Goal: Book appointment/travel/reservation

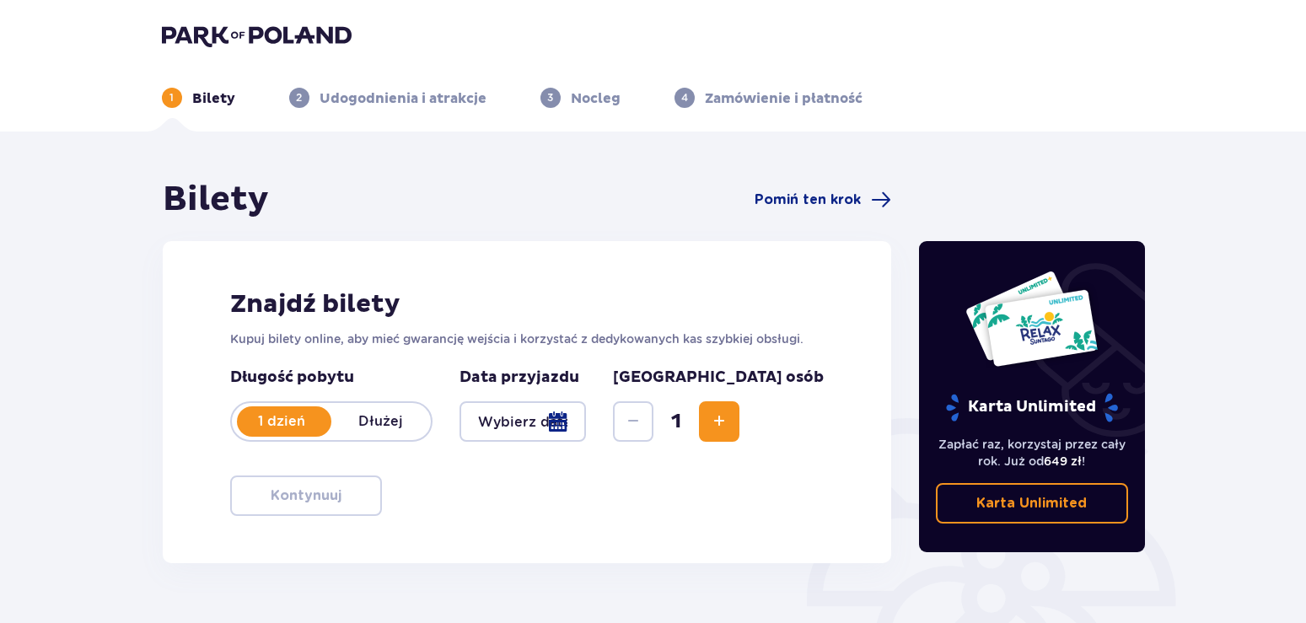
click at [587, 422] on div at bounding box center [523, 421] width 127 height 40
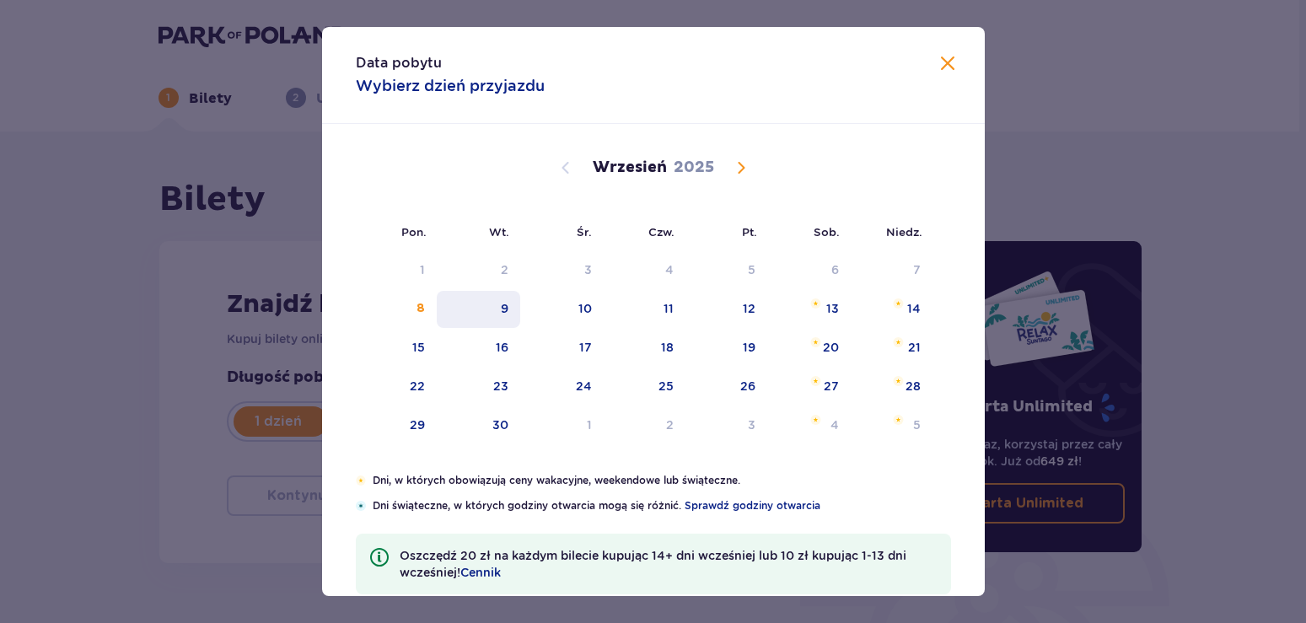
click at [509, 311] on div "9" at bounding box center [505, 308] width 8 height 17
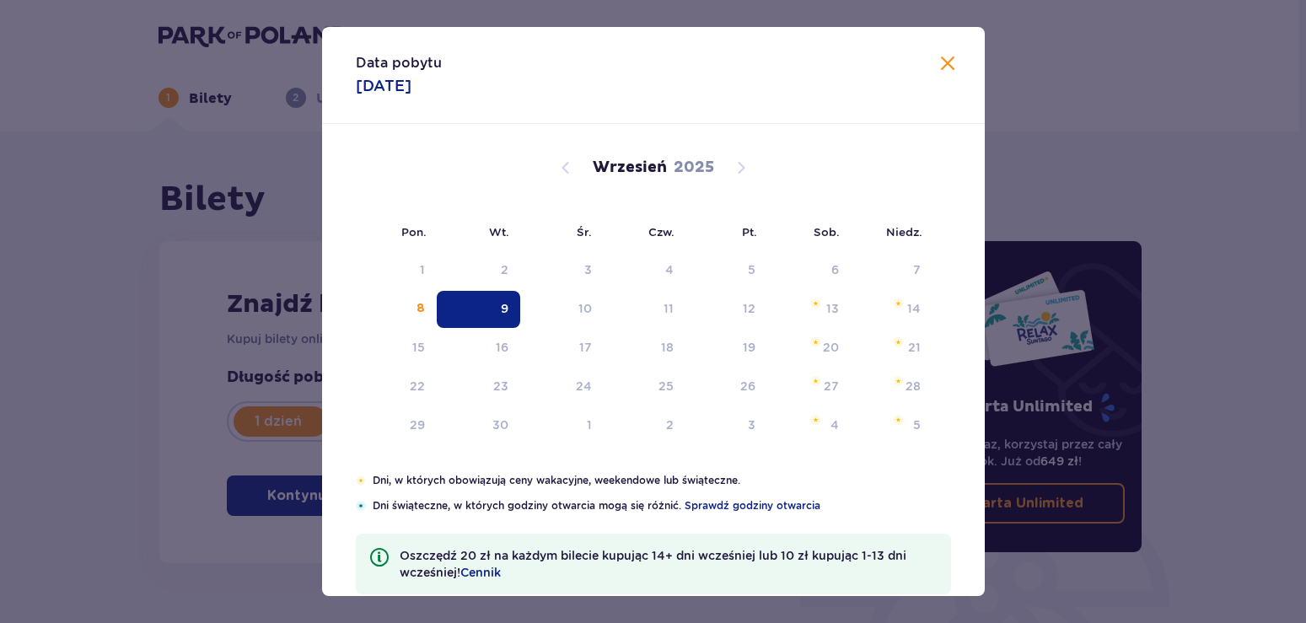
type input "[DATE]"
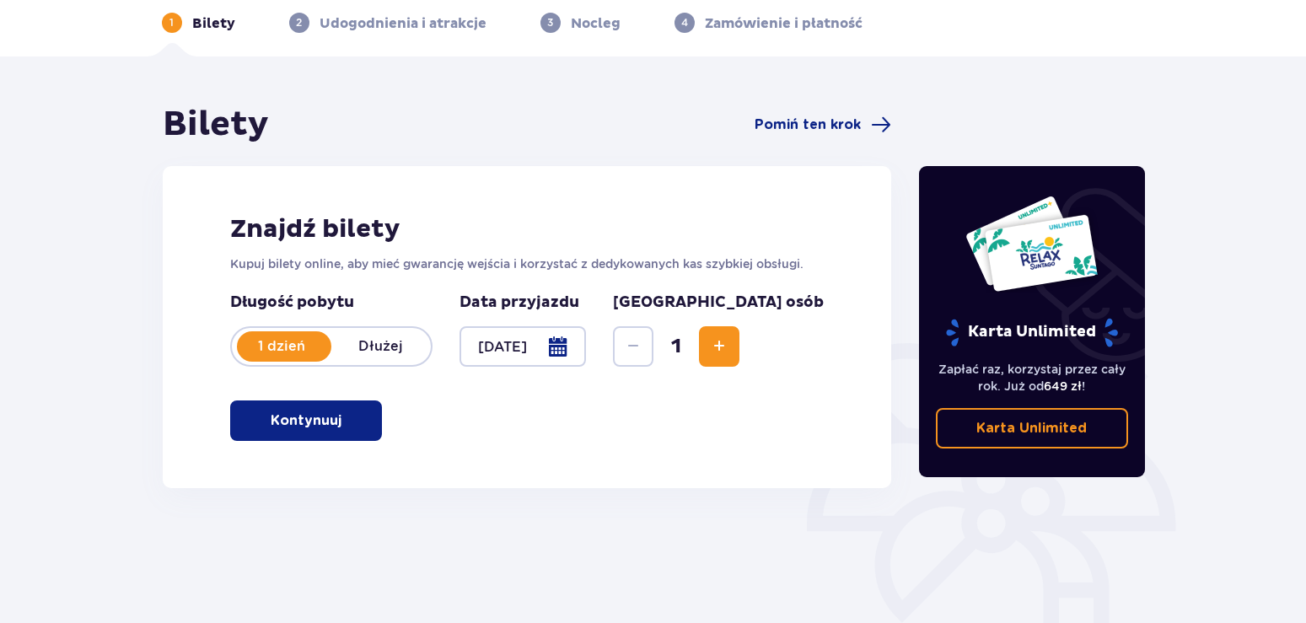
scroll to position [172, 0]
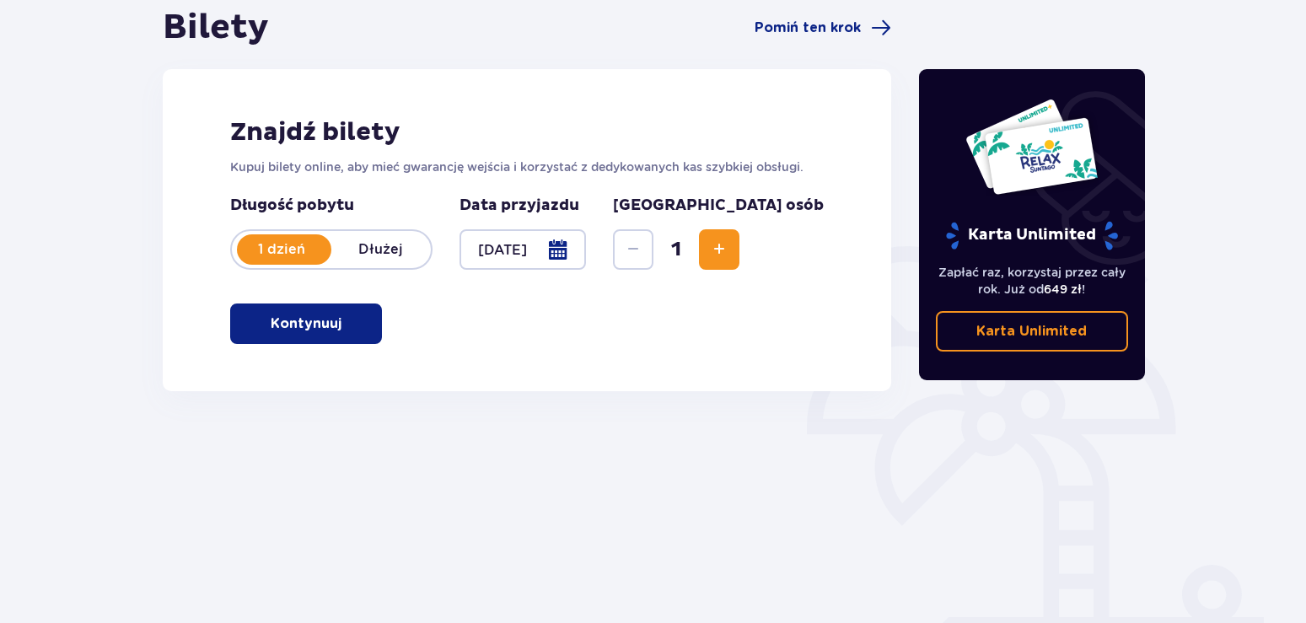
click at [316, 336] on button "Kontynuuj" at bounding box center [306, 324] width 152 height 40
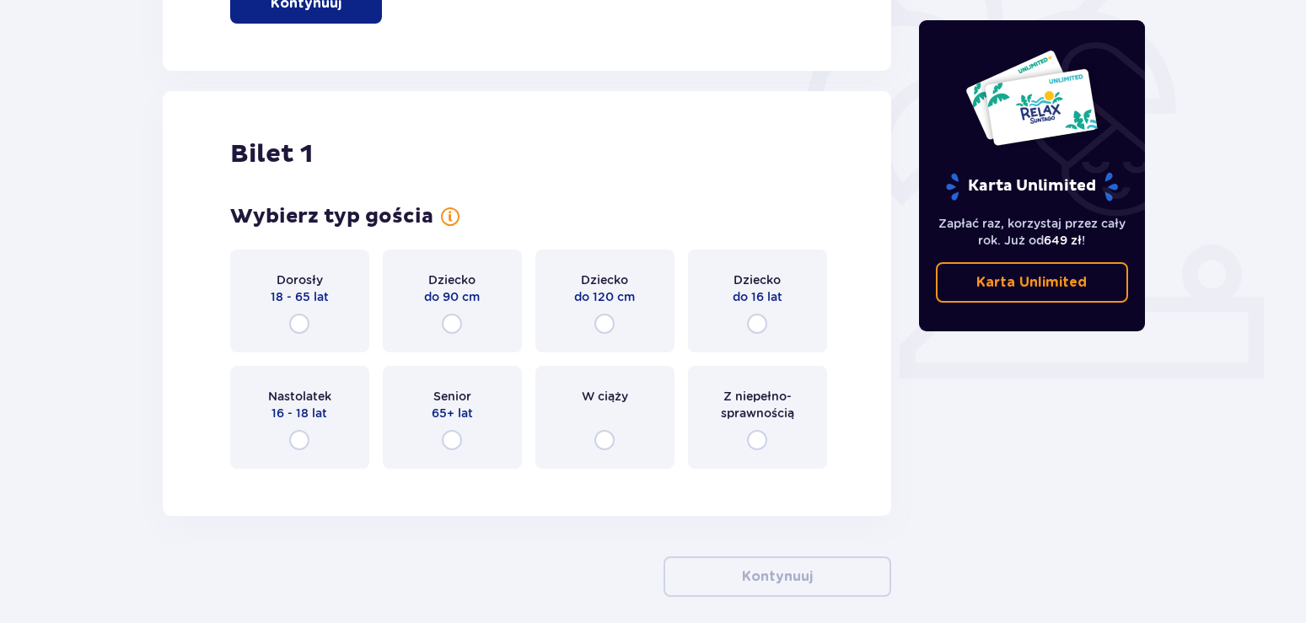
scroll to position [563, 0]
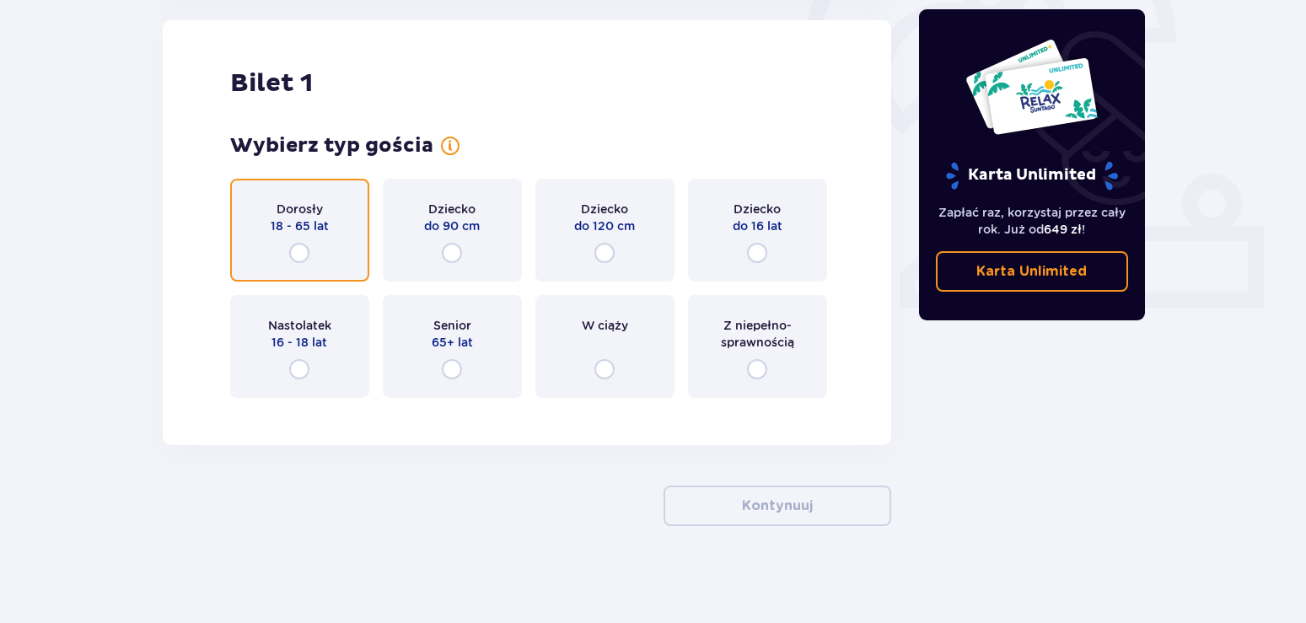
click at [296, 253] on input "radio" at bounding box center [299, 253] width 20 height 20
radio input "true"
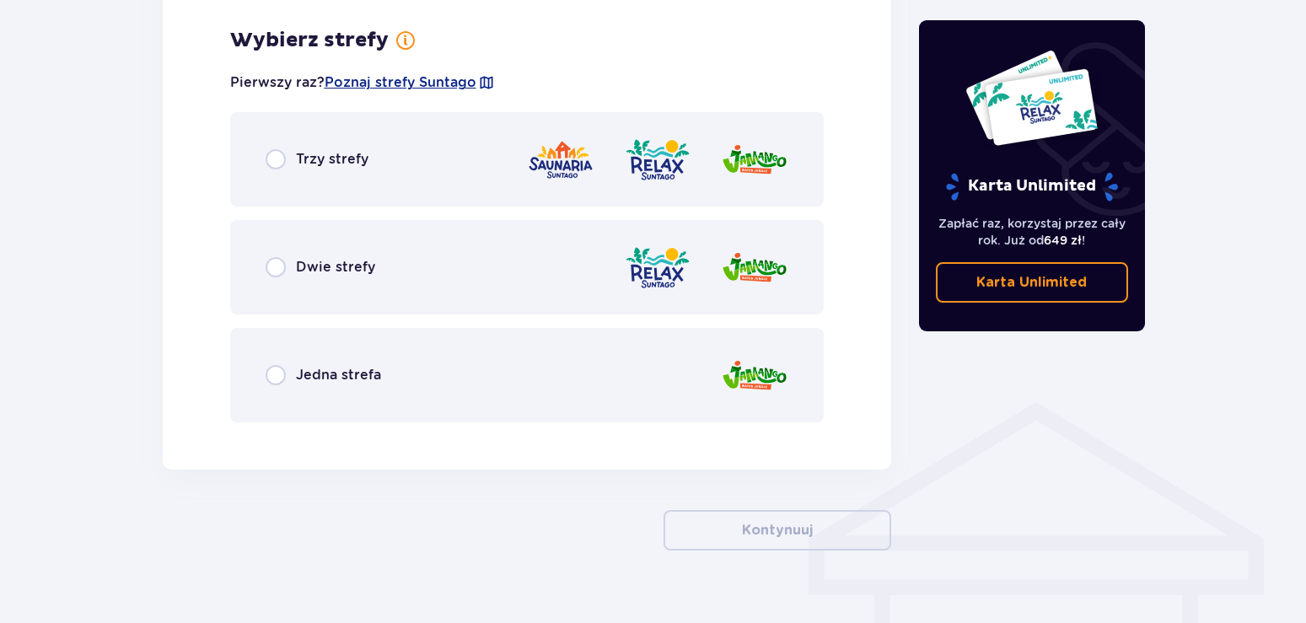
scroll to position [975, 0]
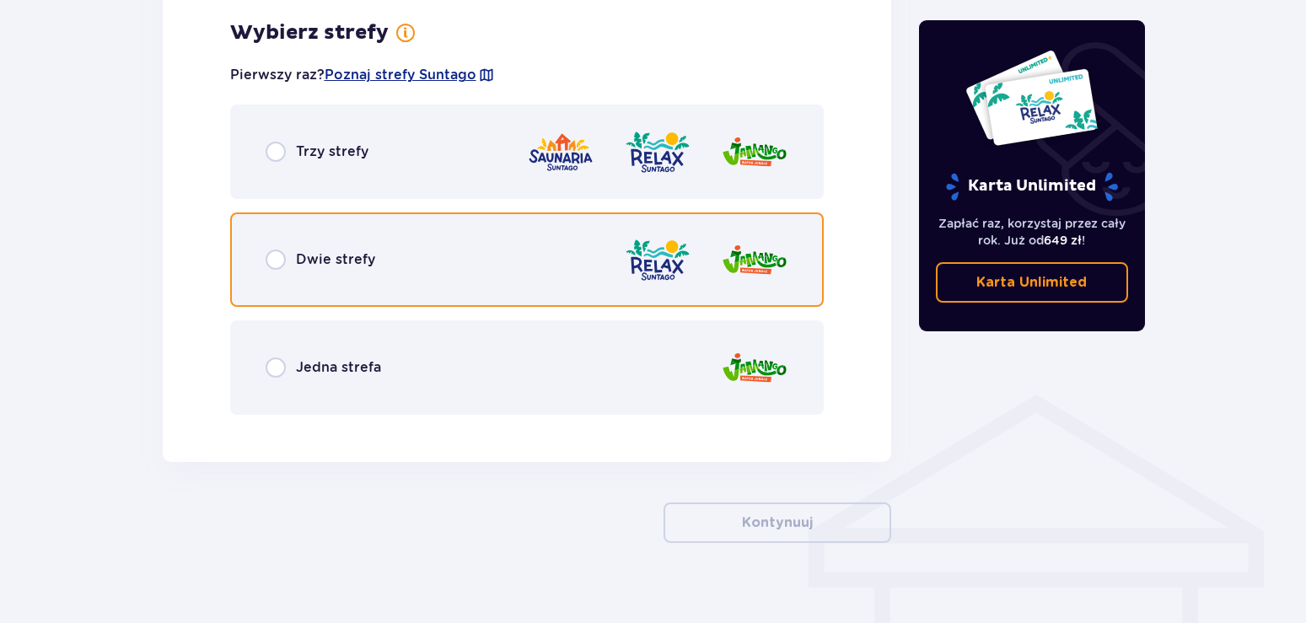
click at [277, 261] on input "radio" at bounding box center [276, 260] width 20 height 20
radio input "true"
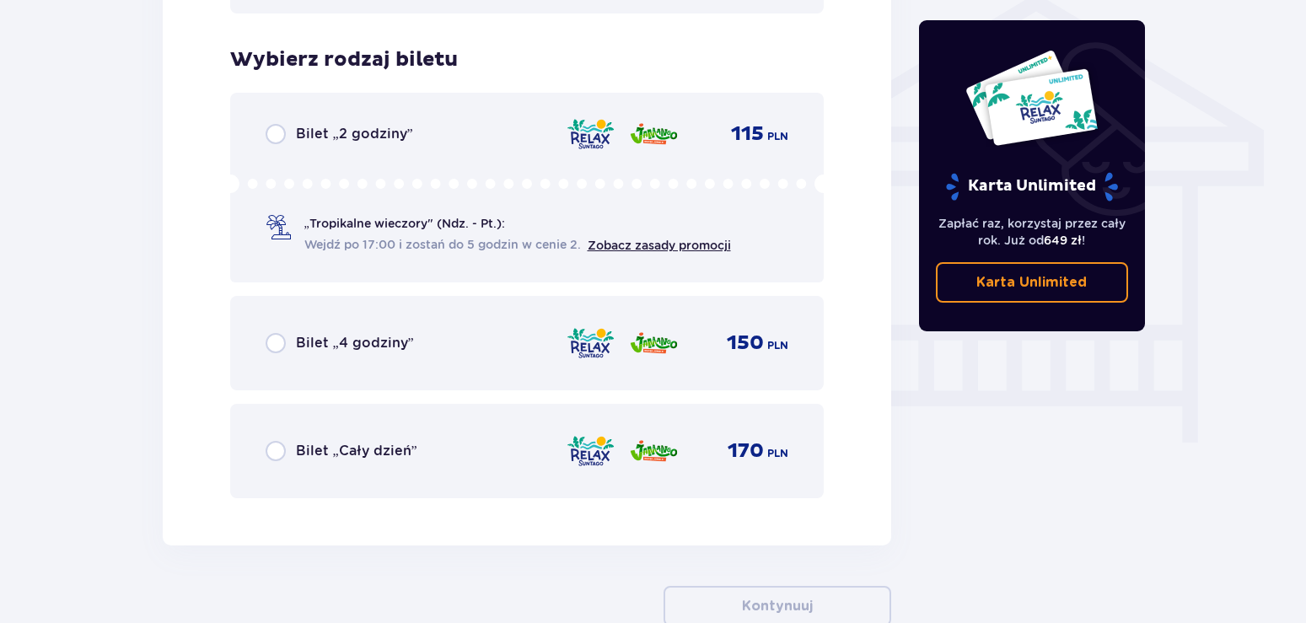
scroll to position [1403, 0]
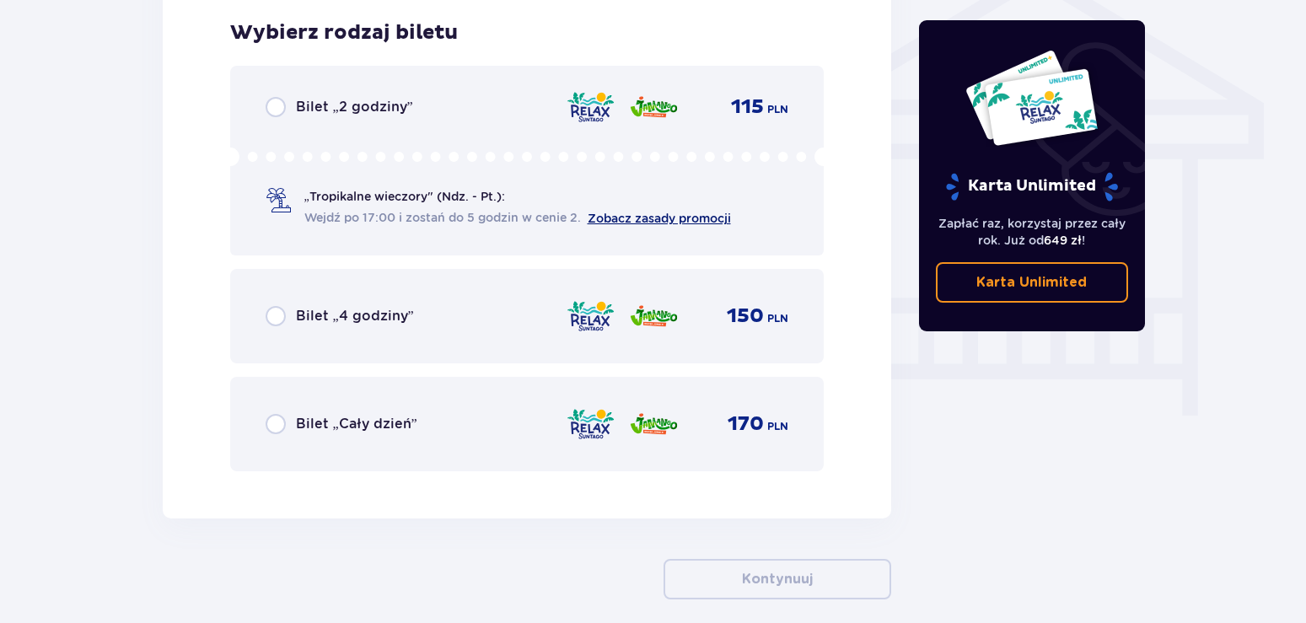
click at [676, 217] on link "Zobacz zasady promocji" at bounding box center [659, 218] width 143 height 13
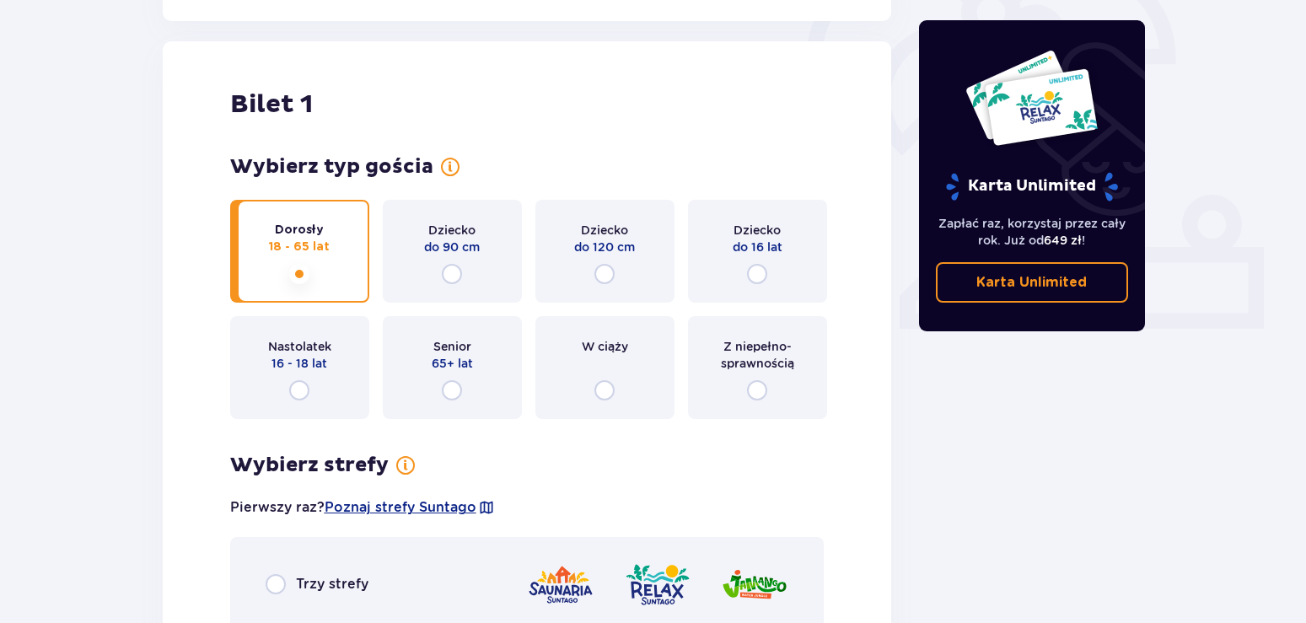
scroll to position [535, 0]
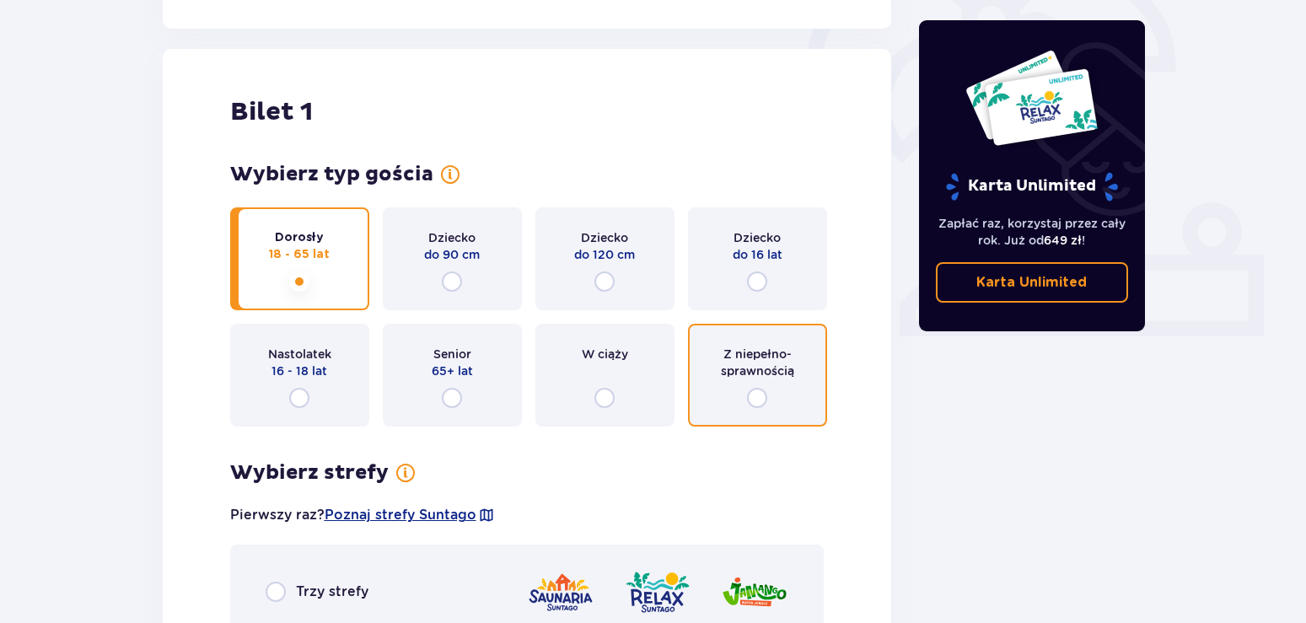
click at [764, 396] on input "radio" at bounding box center [757, 398] width 20 height 20
radio input "true"
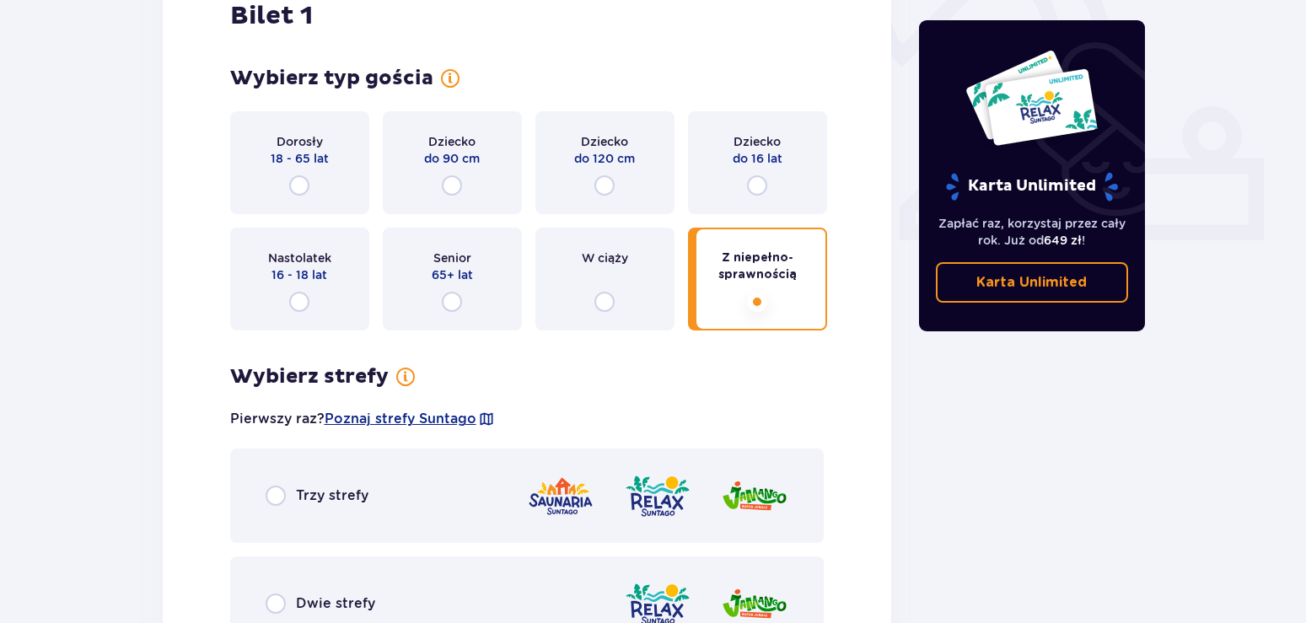
scroll to position [889, 0]
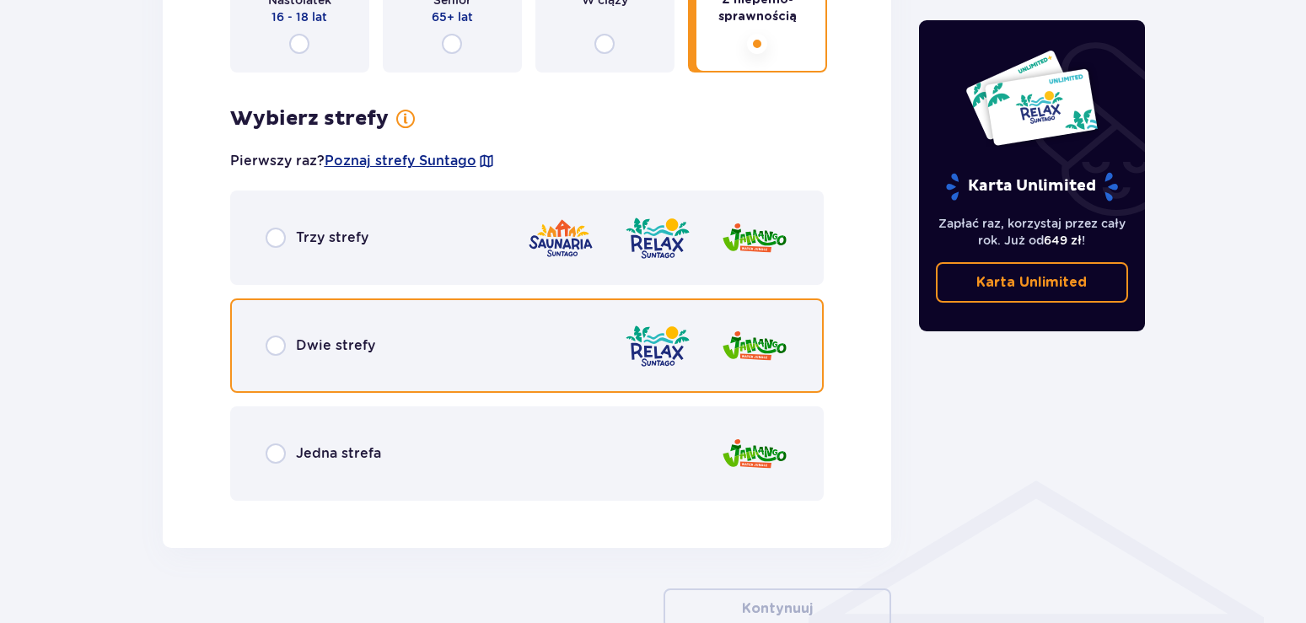
click at [278, 347] on input "radio" at bounding box center [276, 346] width 20 height 20
radio input "true"
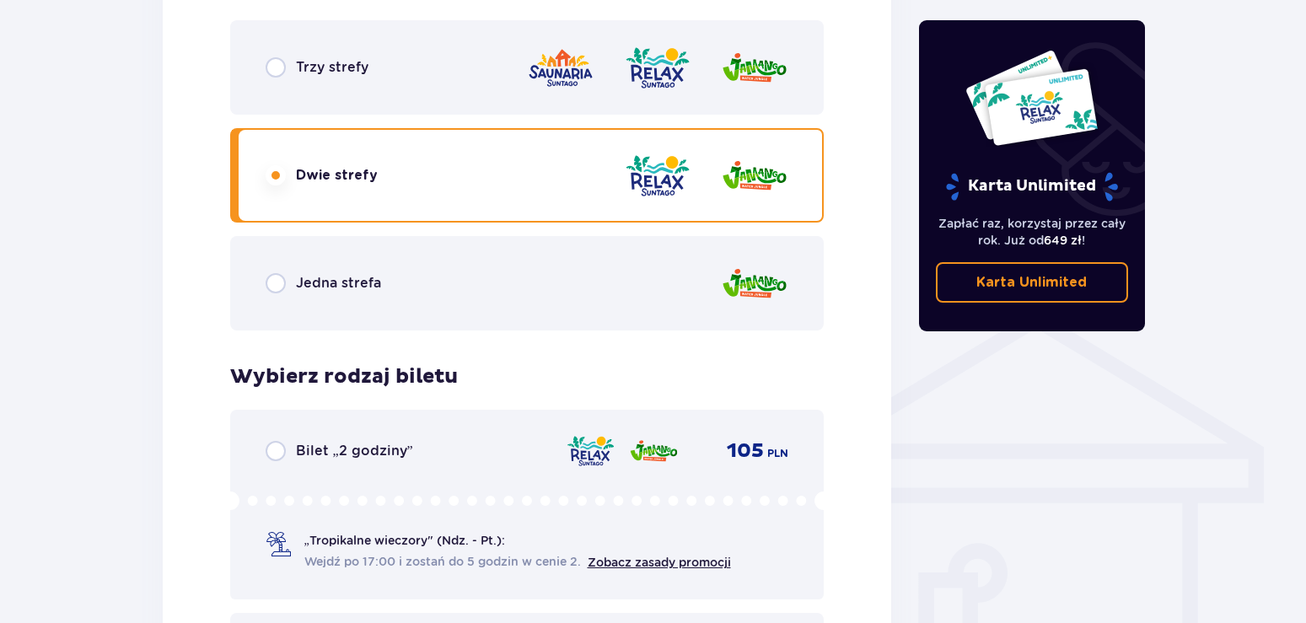
scroll to position [629, 0]
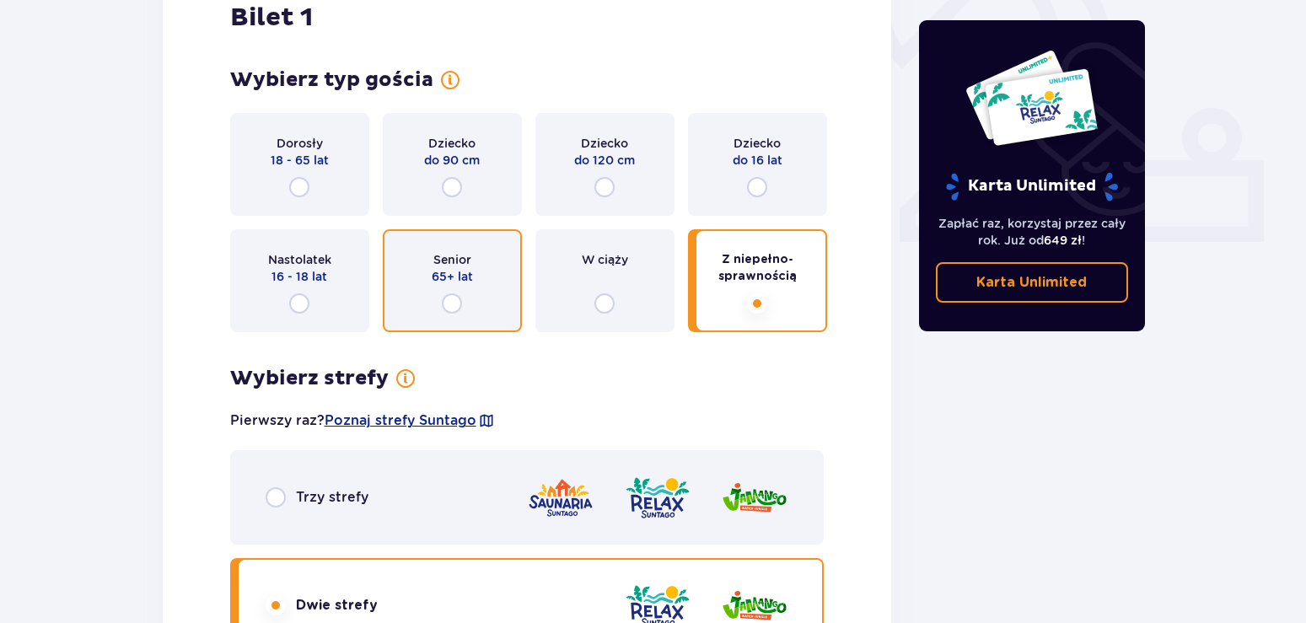
click at [455, 303] on input "radio" at bounding box center [452, 303] width 20 height 20
radio input "true"
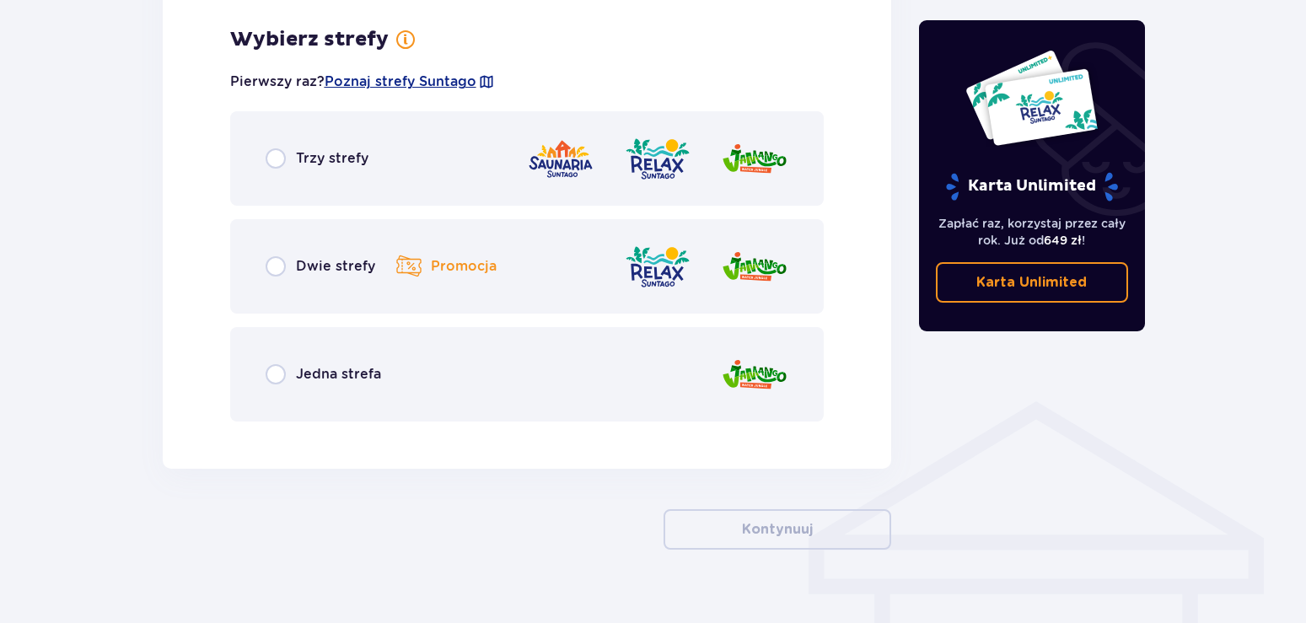
scroll to position [975, 0]
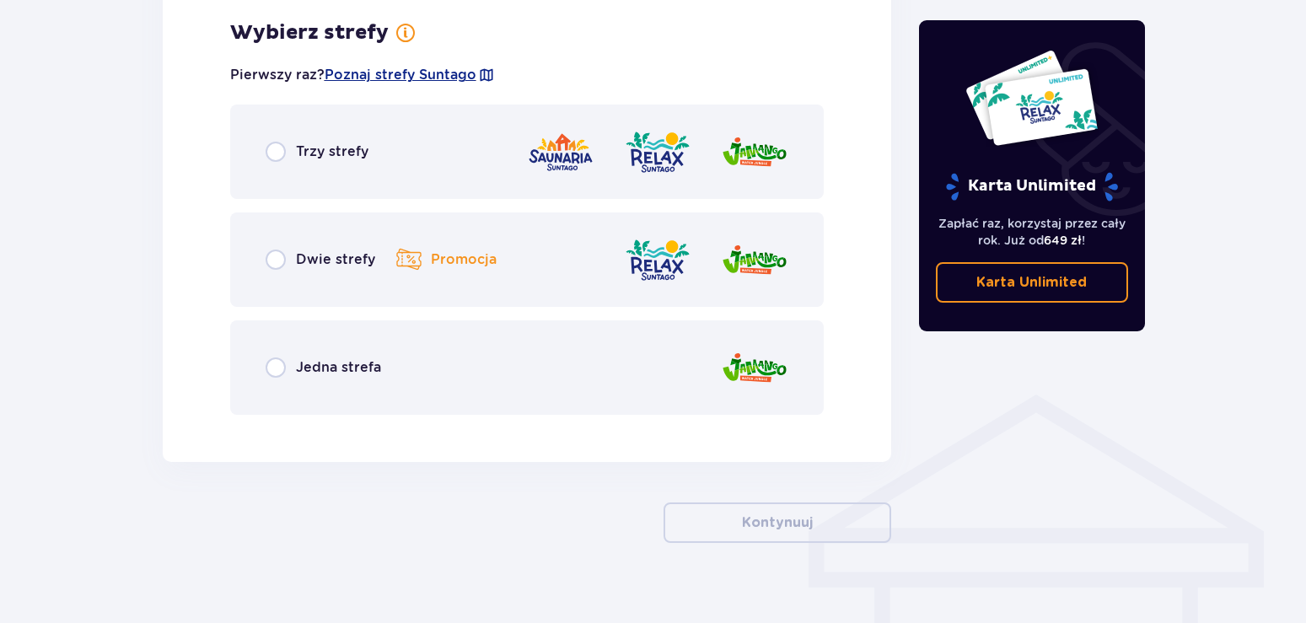
click at [288, 262] on div "Dwie strefy Promocja" at bounding box center [345, 259] width 159 height 29
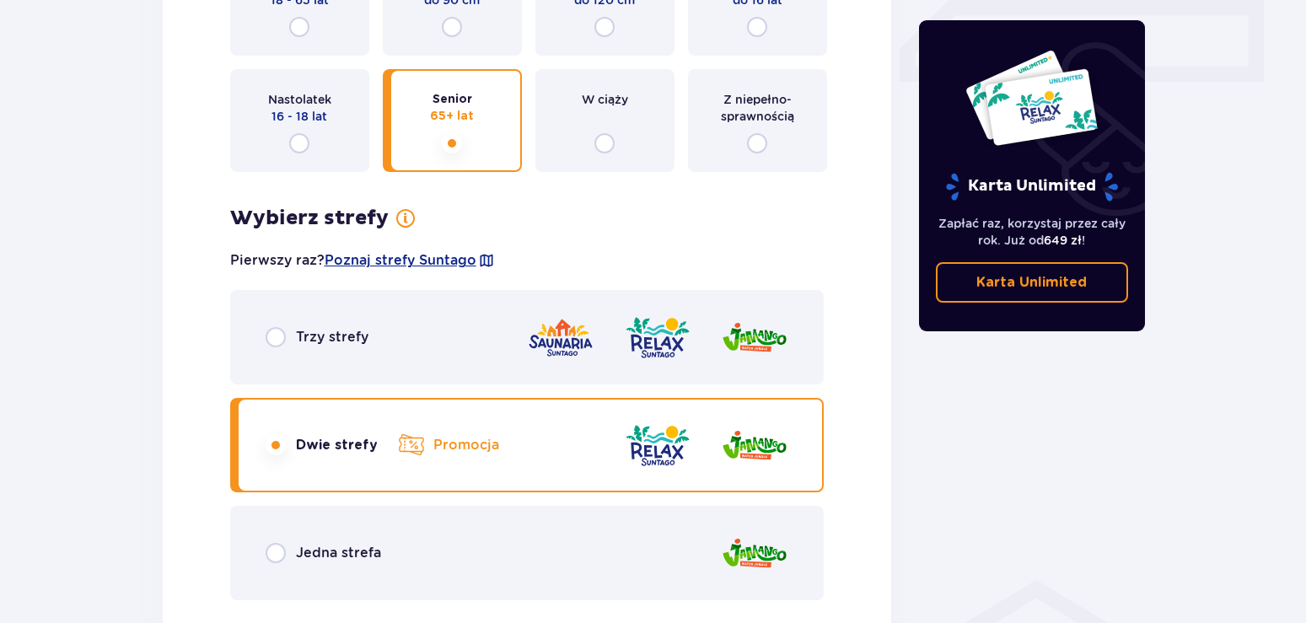
scroll to position [763, 0]
